Goal: Find specific page/section: Find specific page/section

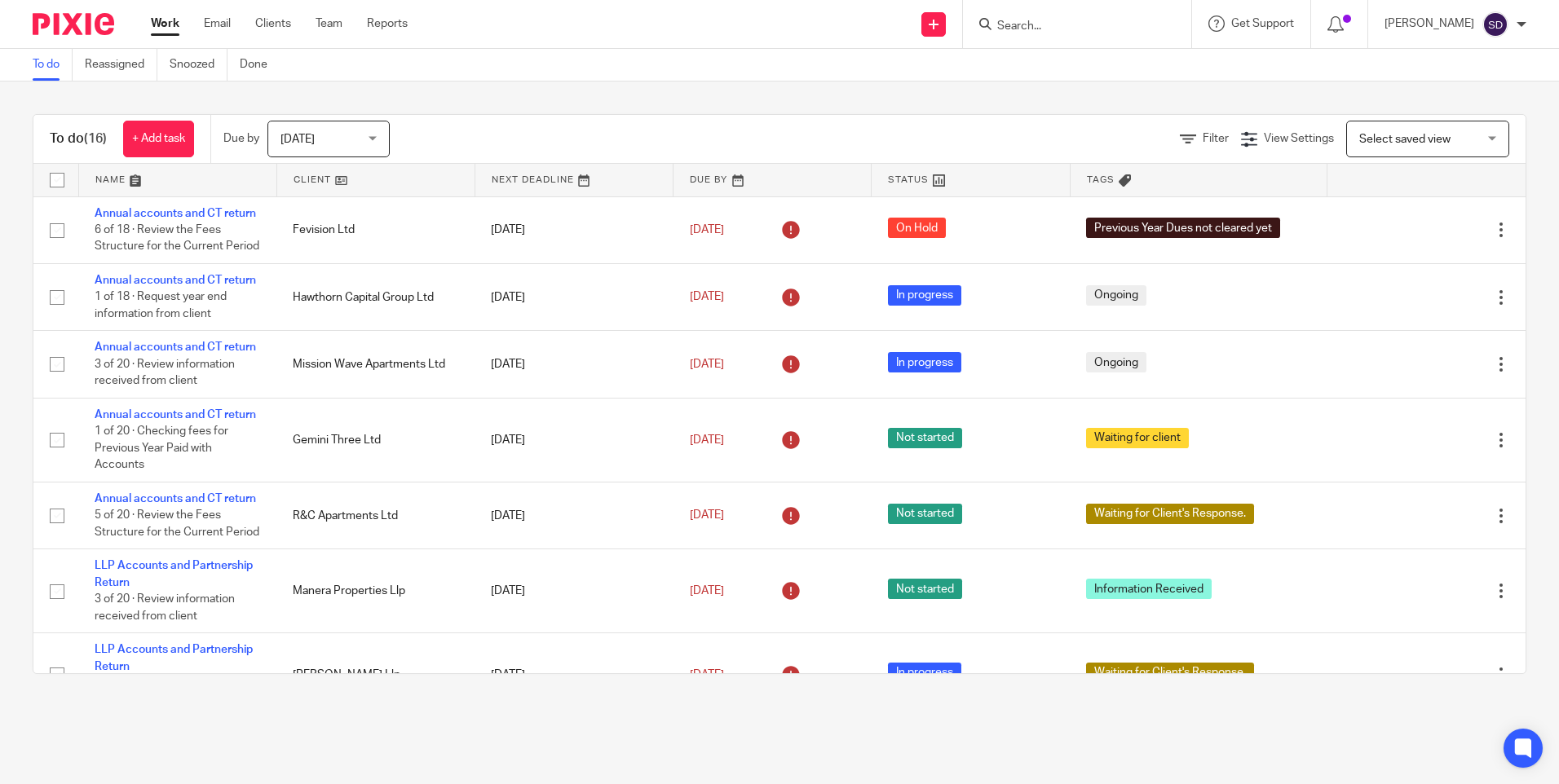
click at [1020, 20] on input "Search" at bounding box center [1068, 27] width 146 height 14
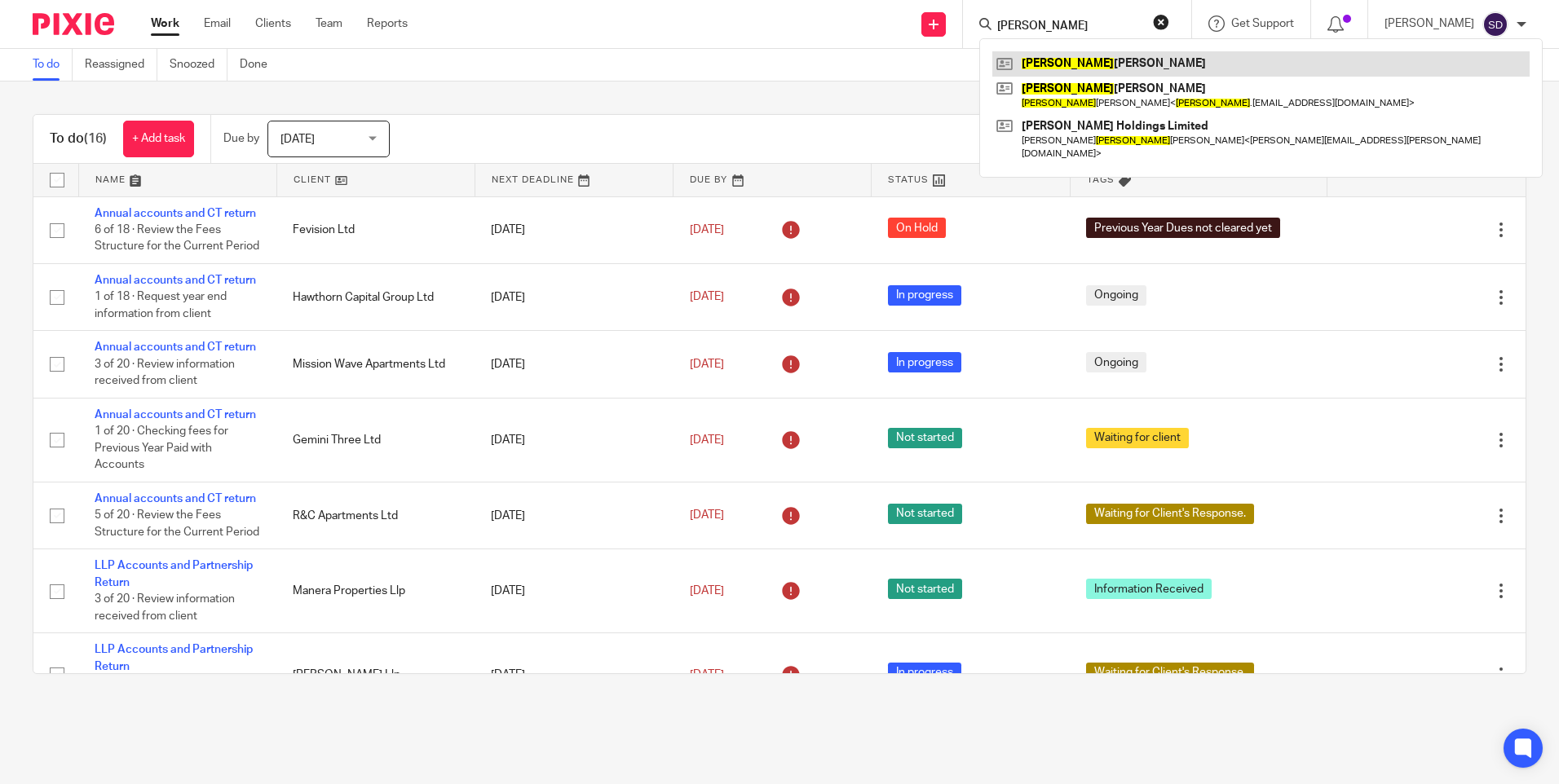
type input "[PERSON_NAME]"
click at [1140, 60] on link at bounding box center [1261, 63] width 537 height 24
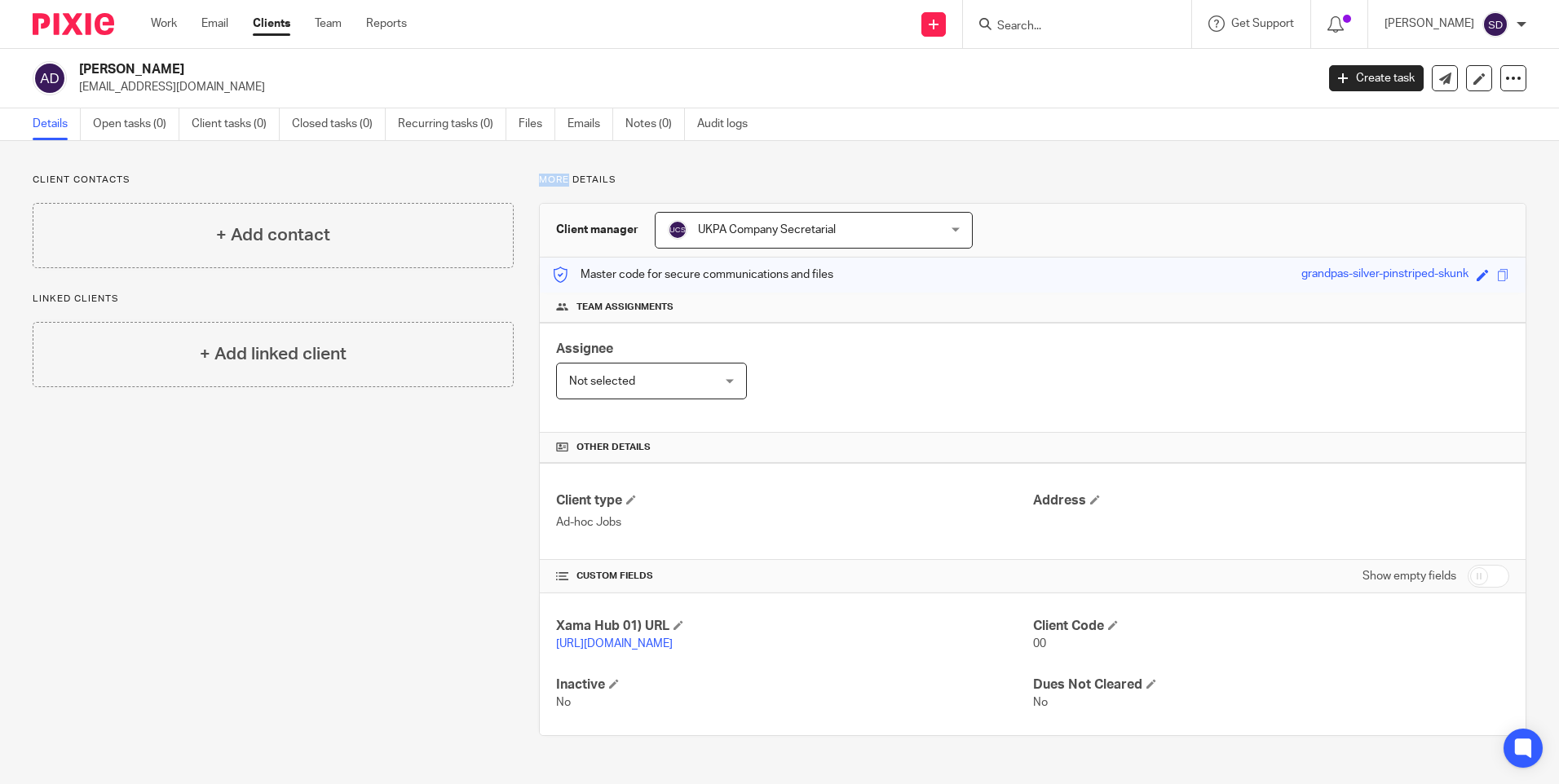
drag, startPoint x: 563, startPoint y: 176, endPoint x: 514, endPoint y: 176, distance: 49.0
click at [514, 176] on div "More details Client manager UKPA Company Secretarial UKPA Company Secretarial […" at bounding box center [1019, 455] width 1013 height 562
drag, startPoint x: 514, startPoint y: 176, endPoint x: 657, endPoint y: 183, distance: 143.2
click at [657, 183] on p "More details" at bounding box center [1032, 180] width 987 height 13
drag, startPoint x: 643, startPoint y: 182, endPoint x: 491, endPoint y: 178, distance: 152.1
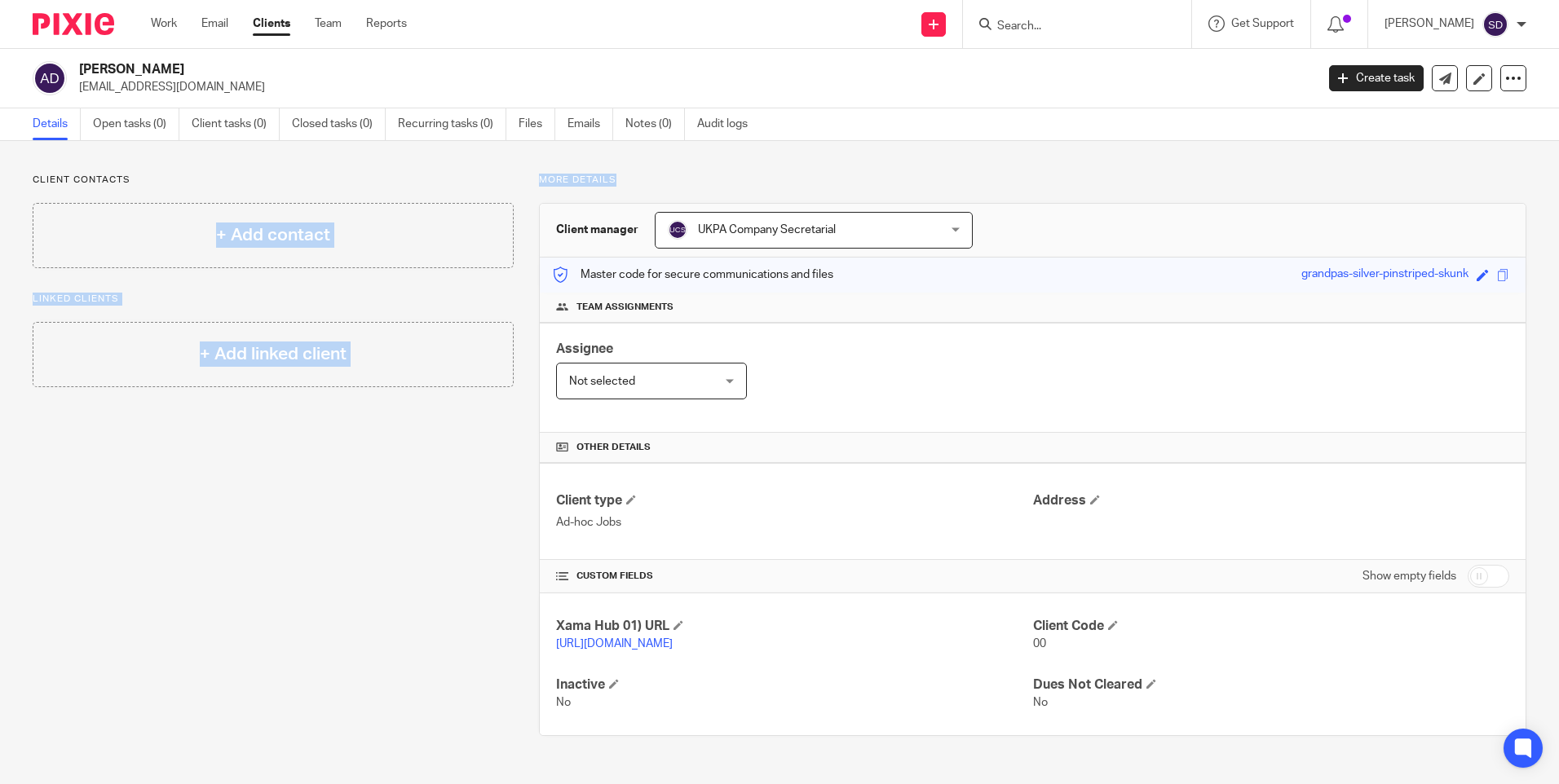
click at [491, 178] on div "Client contacts + Add contact Linked clients + Add linked client More details C…" at bounding box center [767, 455] width 1519 height 562
drag, startPoint x: 491, startPoint y: 178, endPoint x: 469, endPoint y: 182, distance: 22.4
click at [469, 182] on p "Client contacts" at bounding box center [273, 180] width 481 height 13
drag, startPoint x: 535, startPoint y: 174, endPoint x: 634, endPoint y: 177, distance: 99.0
click at [634, 177] on p "More details" at bounding box center [1032, 180] width 987 height 13
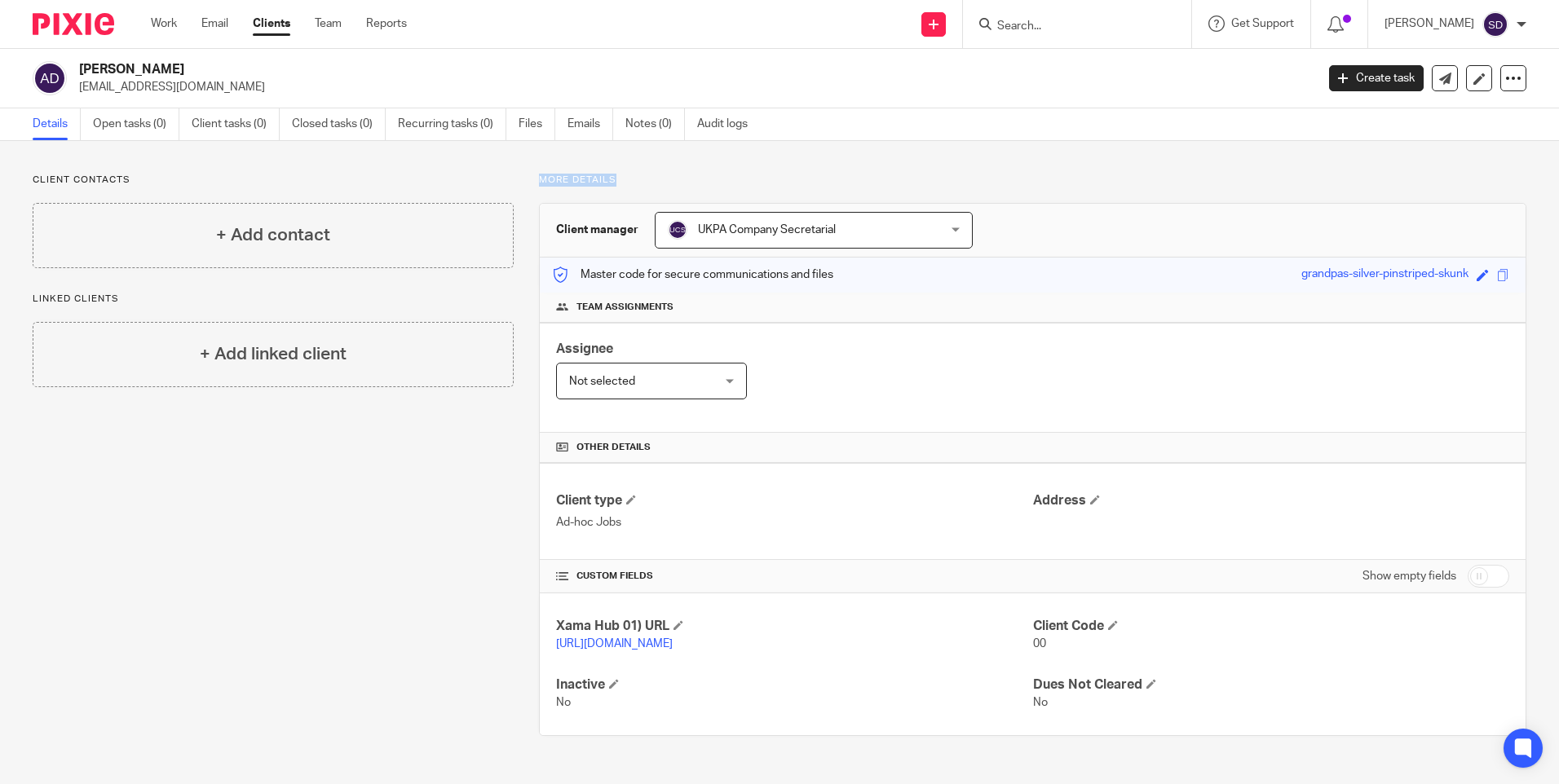
drag, startPoint x: 80, startPoint y: 66, endPoint x: 260, endPoint y: 66, distance: 180.0
click at [260, 66] on h2 "[PERSON_NAME]" at bounding box center [569, 70] width 980 height 17
copy h2 "[PERSON_NAME]"
